Goal: Task Accomplishment & Management: Complete application form

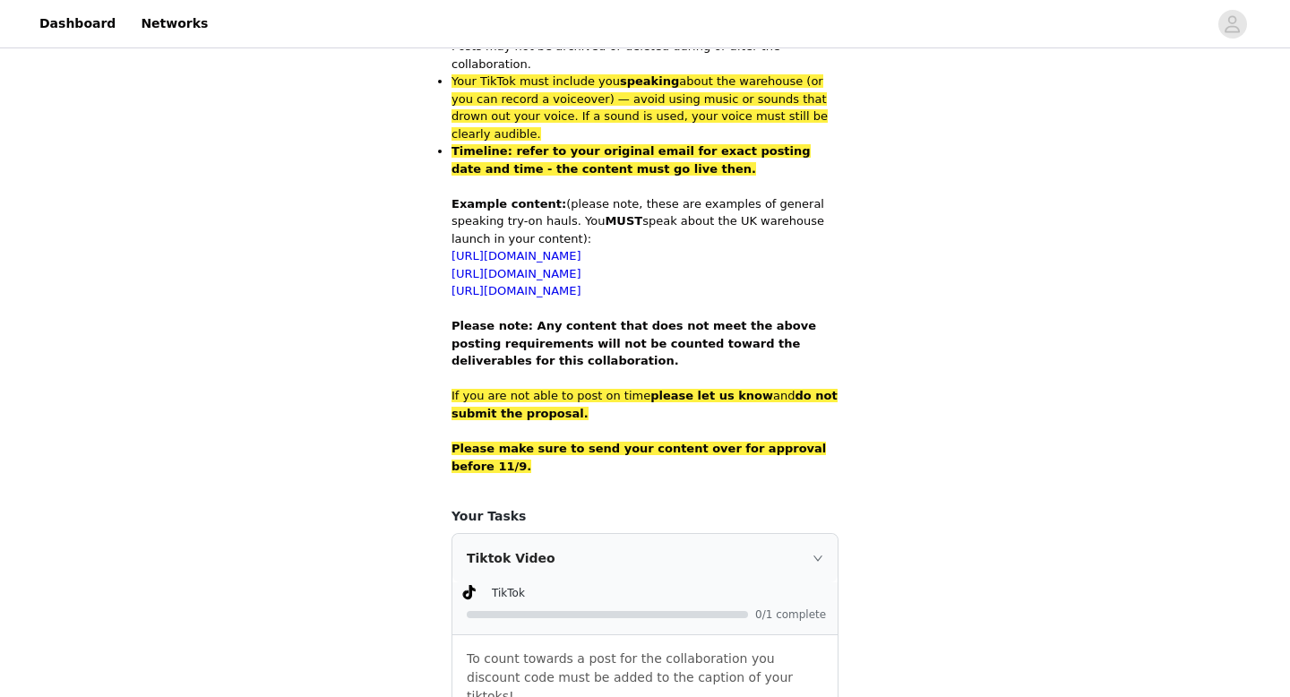
scroll to position [1240, 0]
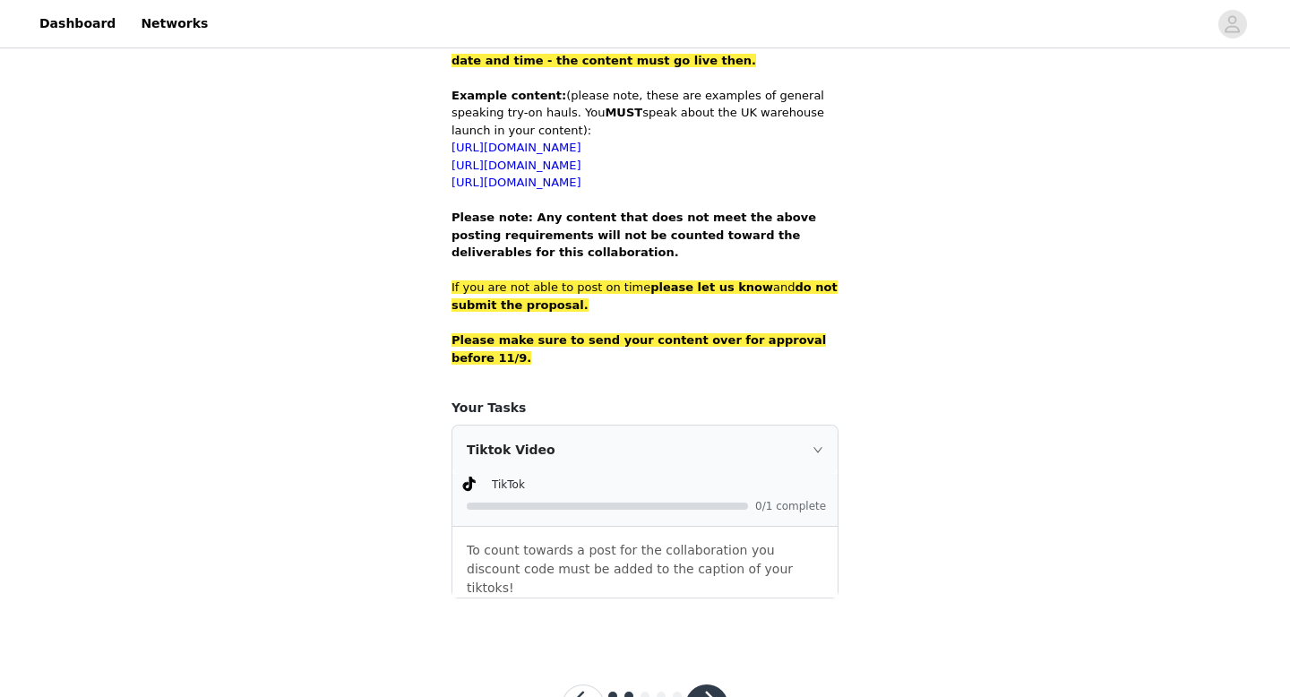
click at [712, 684] on button "button" at bounding box center [706, 705] width 43 height 43
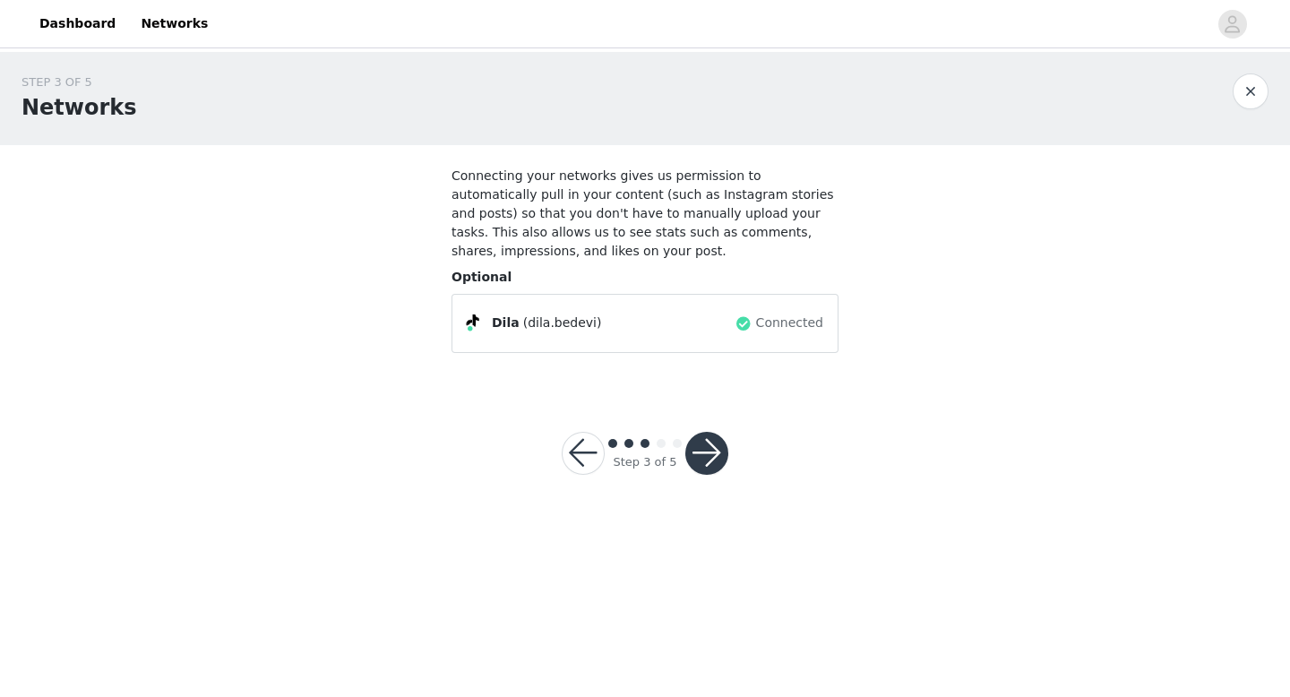
click at [713, 445] on button "button" at bounding box center [706, 453] width 43 height 43
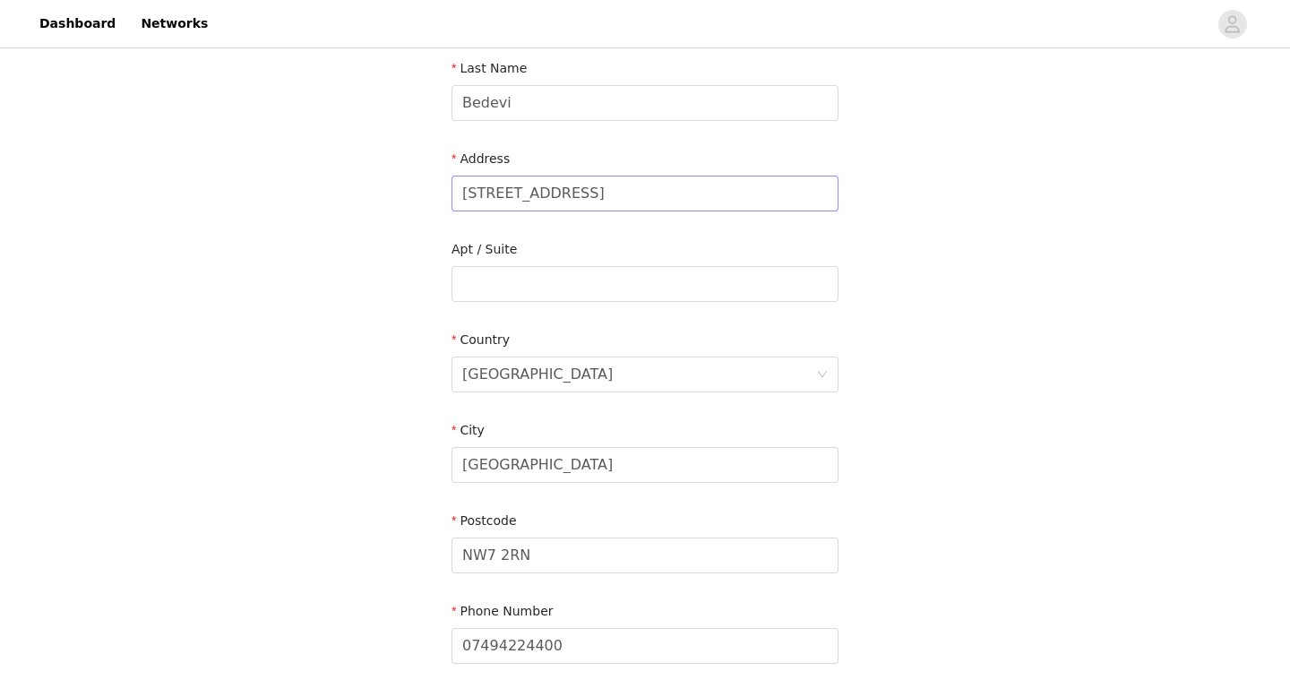
scroll to position [434, 0]
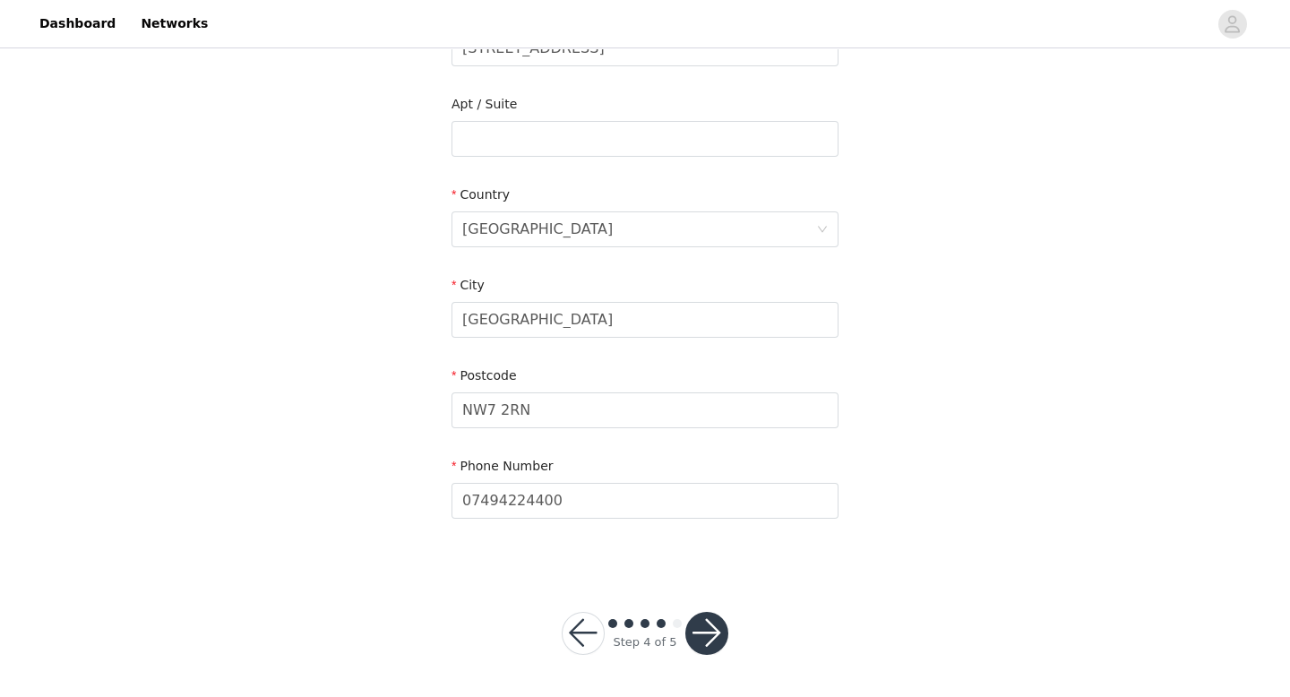
click at [713, 637] on button "button" at bounding box center [706, 633] width 43 height 43
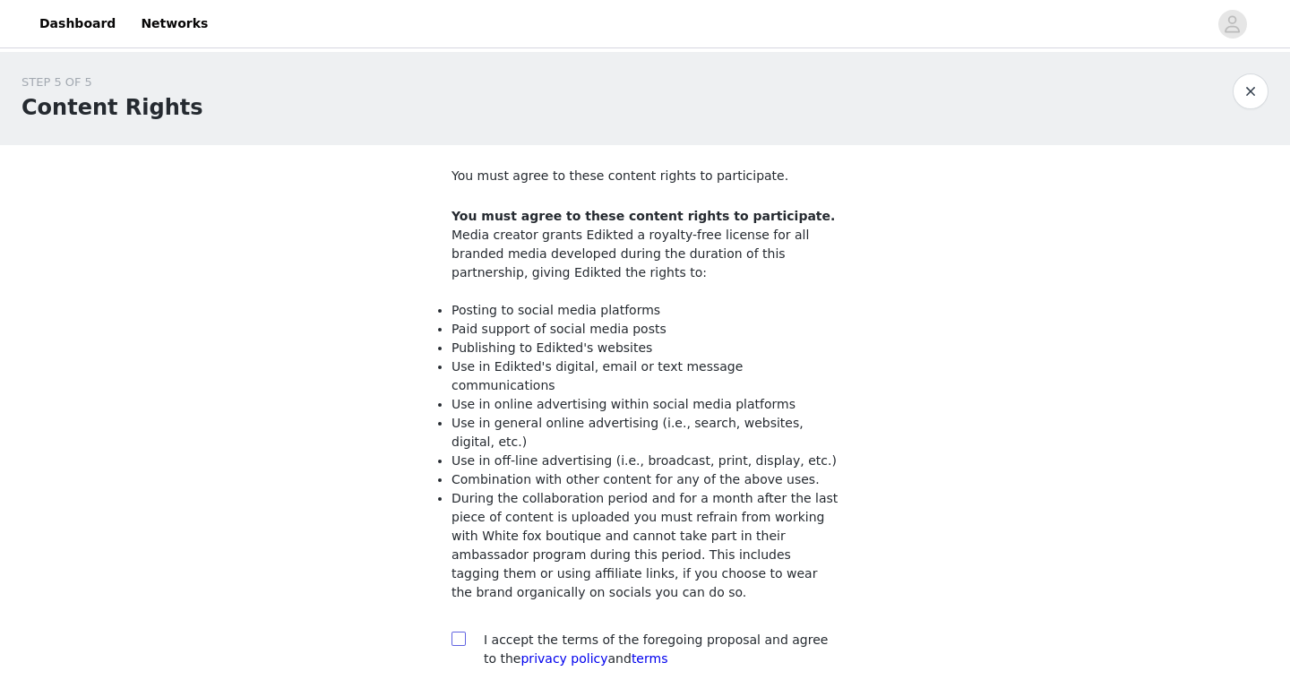
click at [460, 631] on input "checkbox" at bounding box center [457, 637] width 13 height 13
checkbox input "true"
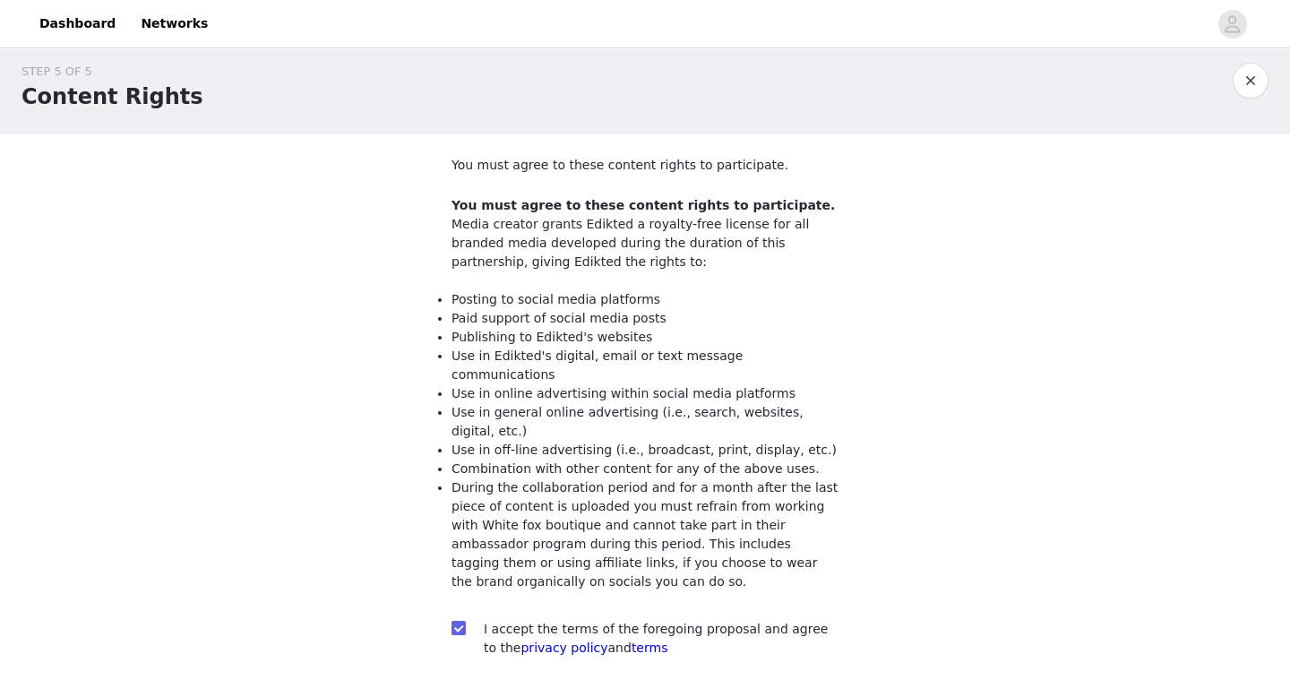
scroll to position [131, 0]
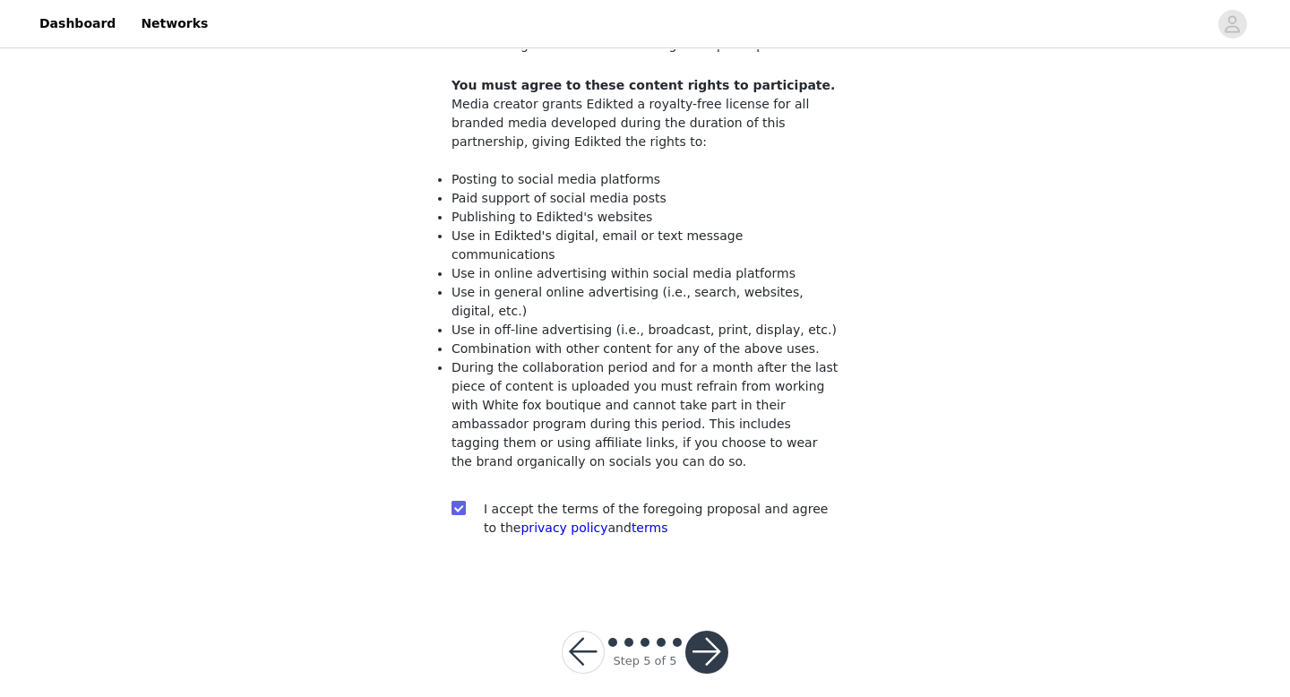
click at [710, 635] on button "button" at bounding box center [706, 652] width 43 height 43
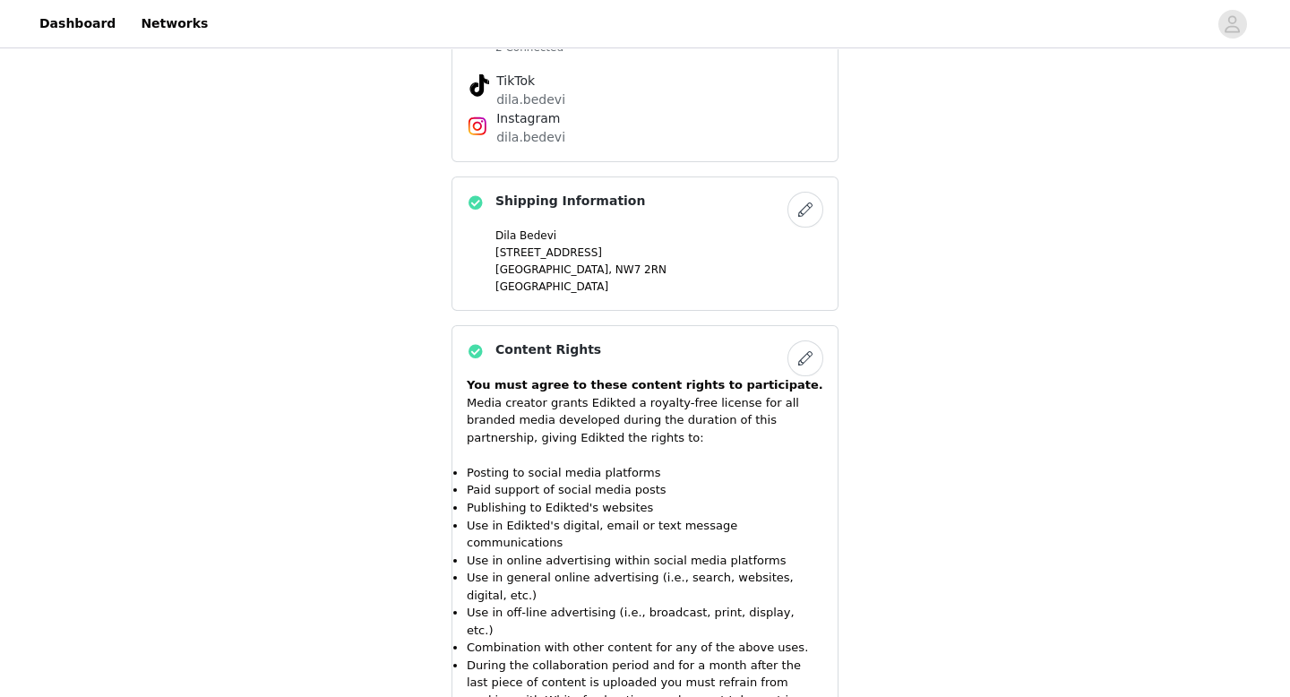
scroll to position [2008, 0]
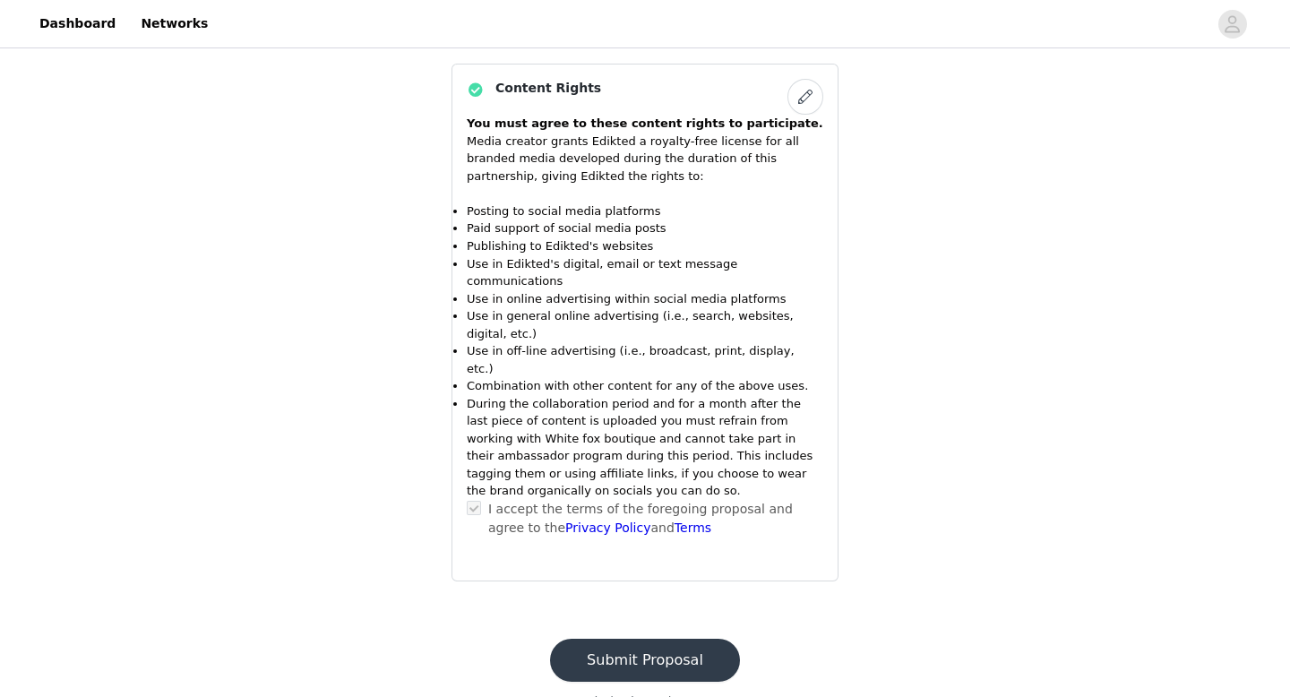
click at [658, 639] on button "Submit Proposal" at bounding box center [645, 660] width 190 height 43
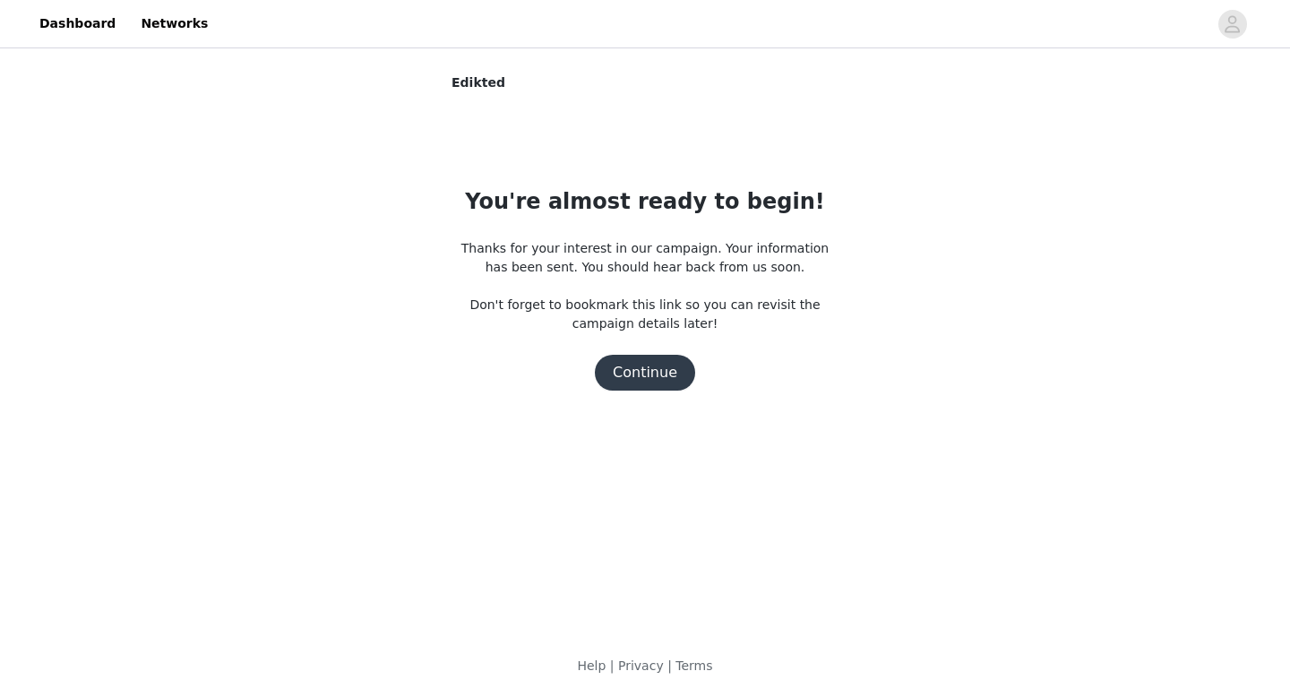
click at [657, 373] on button "Continue" at bounding box center [645, 373] width 100 height 36
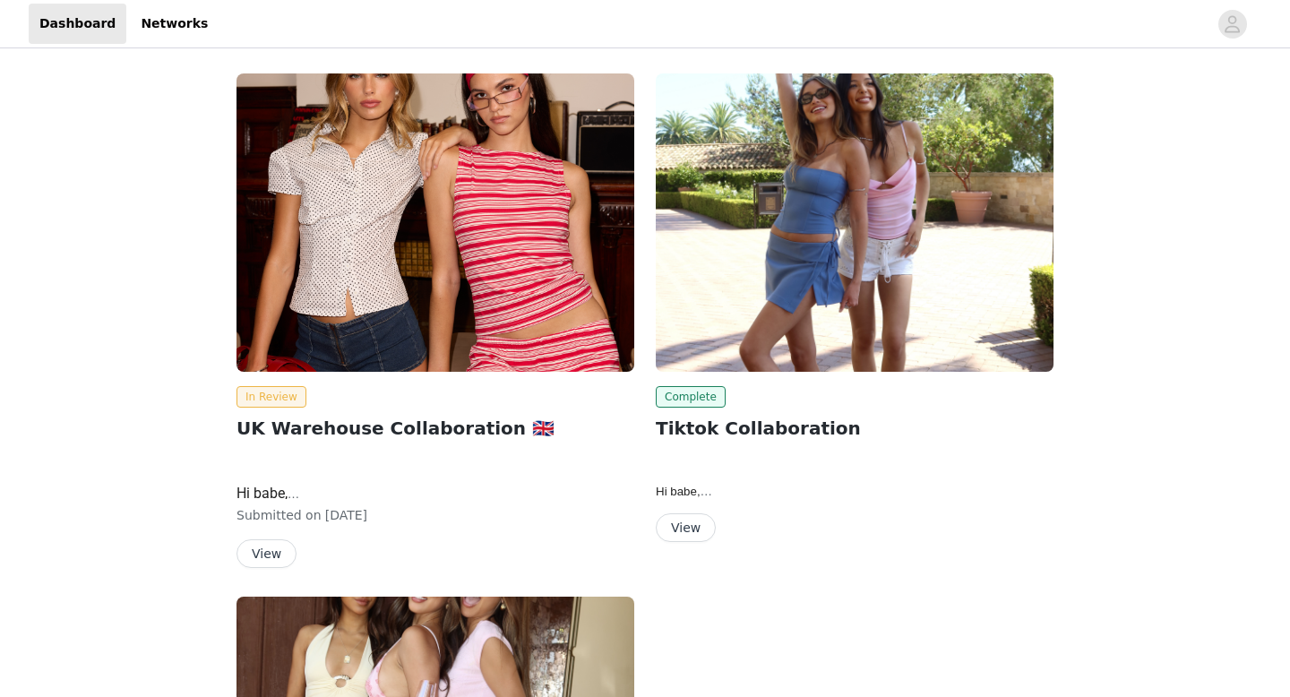
click at [379, 171] on img at bounding box center [435, 222] width 398 height 298
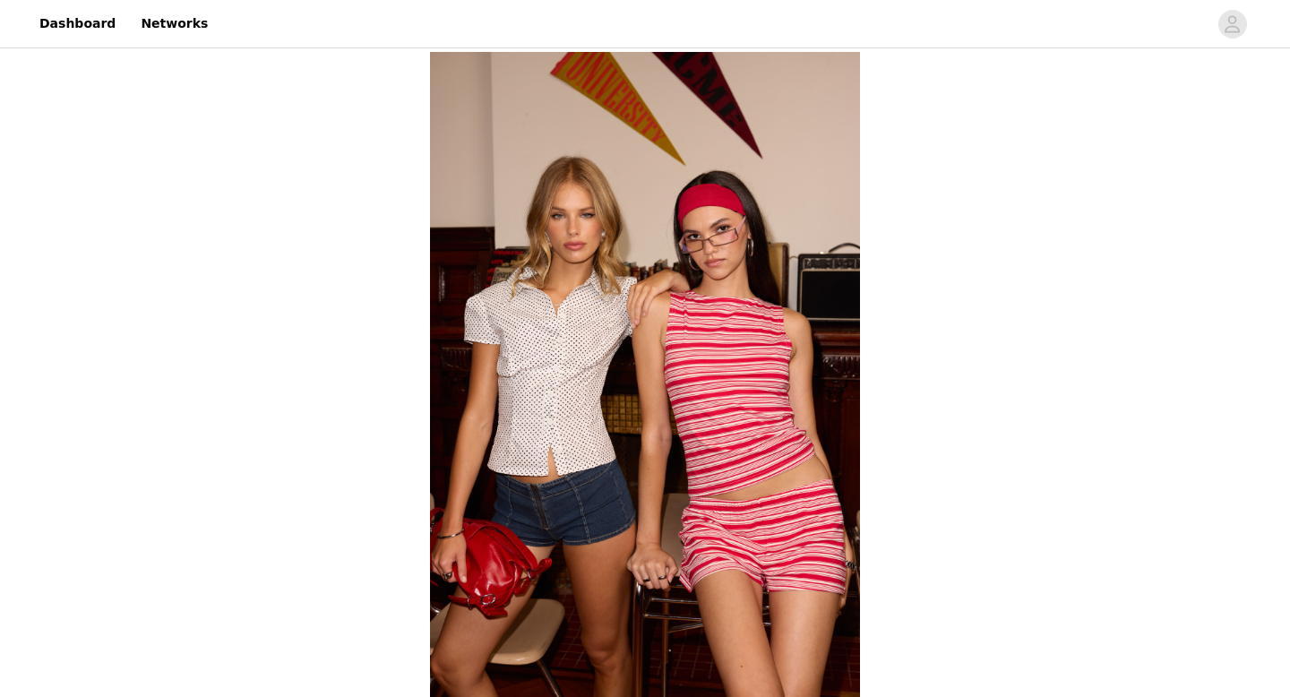
click at [765, 379] on img at bounding box center [645, 374] width 430 height 645
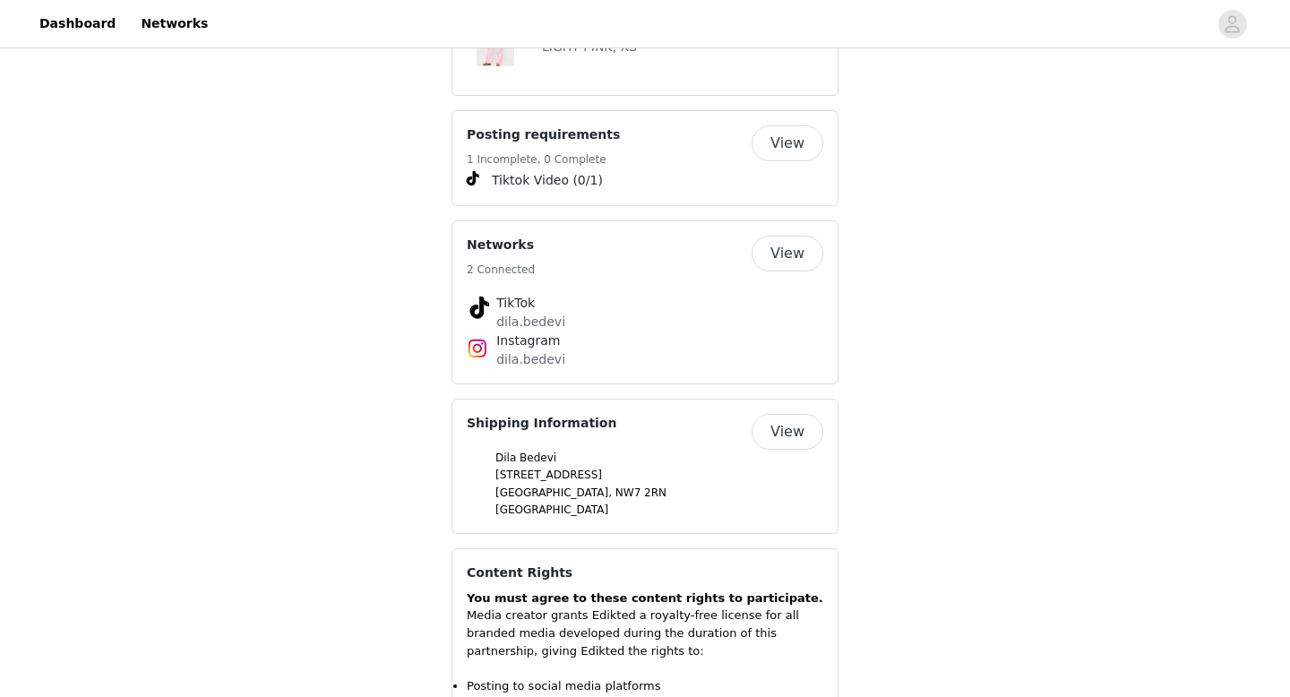
scroll to position [1979, 0]
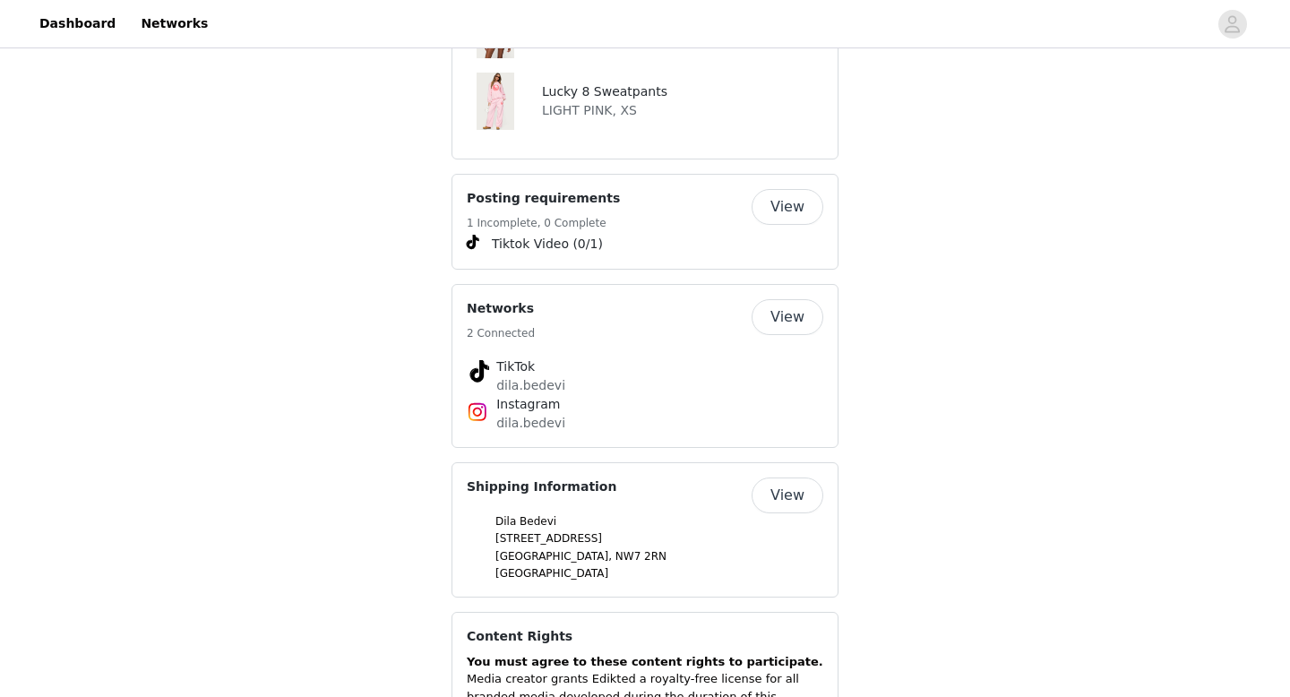
click at [786, 201] on button "View" at bounding box center [788, 207] width 72 height 36
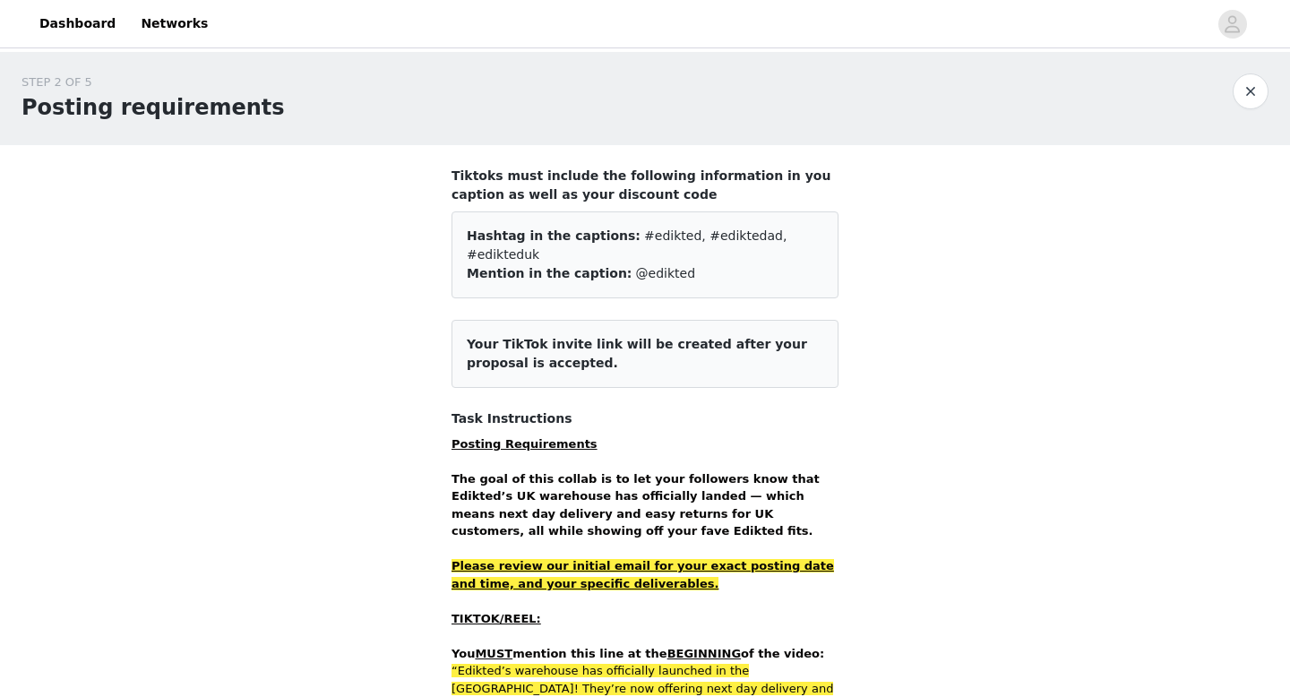
click at [1245, 82] on button "button" at bounding box center [1251, 91] width 36 height 36
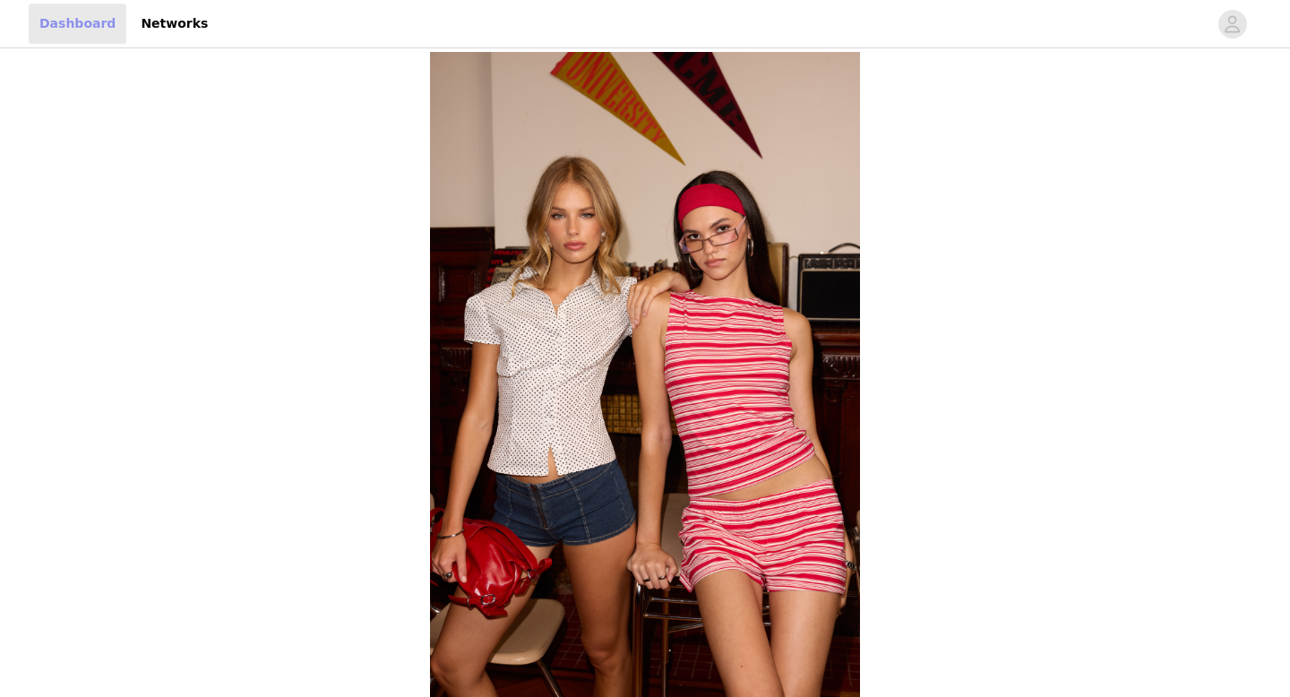
click at [96, 19] on link "Dashboard" at bounding box center [78, 24] width 98 height 40
